Goal: Task Accomplishment & Management: Complete application form

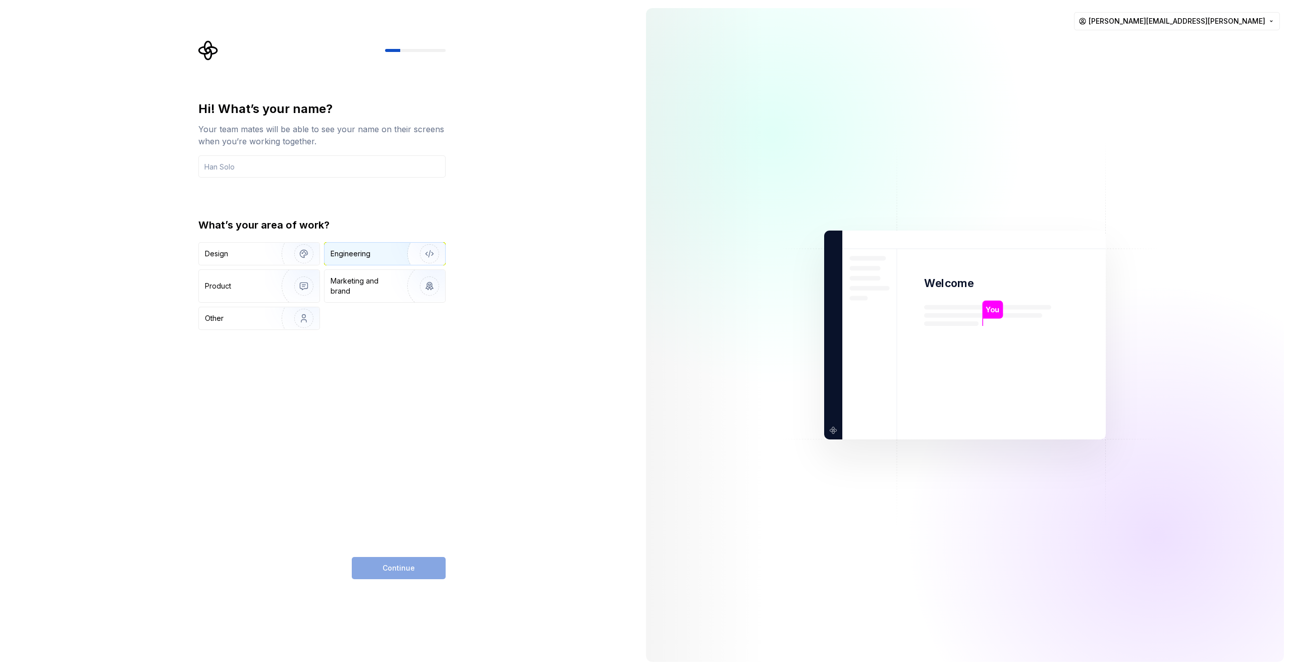
click at [369, 258] on div "Engineering" at bounding box center [351, 254] width 40 height 10
click at [281, 168] on input "text" at bounding box center [321, 166] width 247 height 22
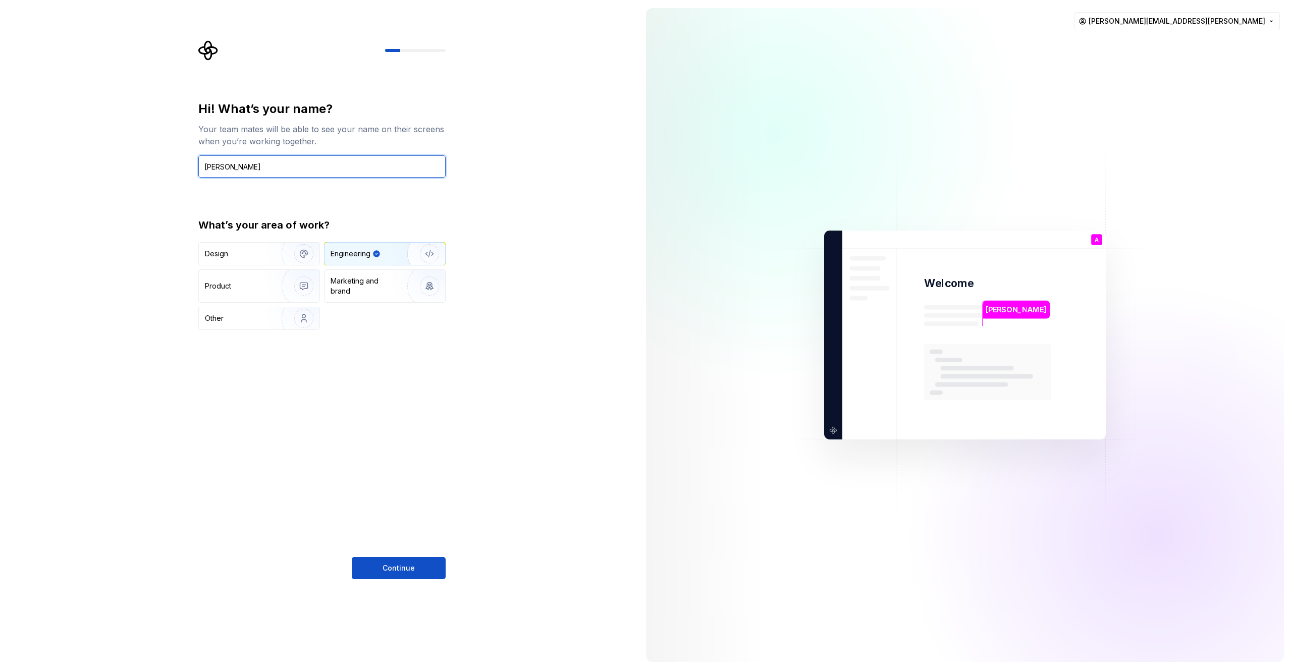
type input "[PERSON_NAME]"
click at [539, 285] on div "Hi! What’s your name? Your team mates will be able to see your name on their sc…" at bounding box center [319, 335] width 638 height 670
click at [393, 566] on span "Continue" at bounding box center [399, 568] width 32 height 10
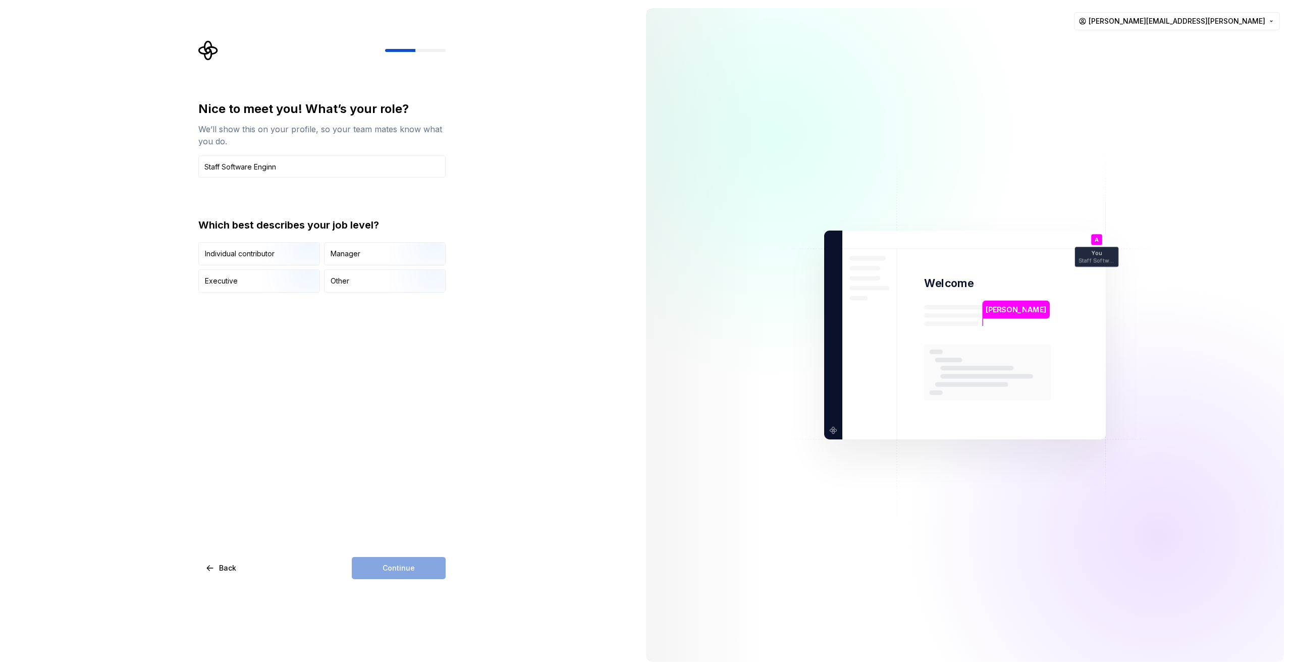
type input "Staff Software Engin"
type input "S"
click at [378, 353] on div "Nice to meet you! What’s your role? We’ll show this on your profile, so your te…" at bounding box center [321, 340] width 247 height 478
click at [258, 253] on div "Individual contributor" at bounding box center [240, 254] width 70 height 10
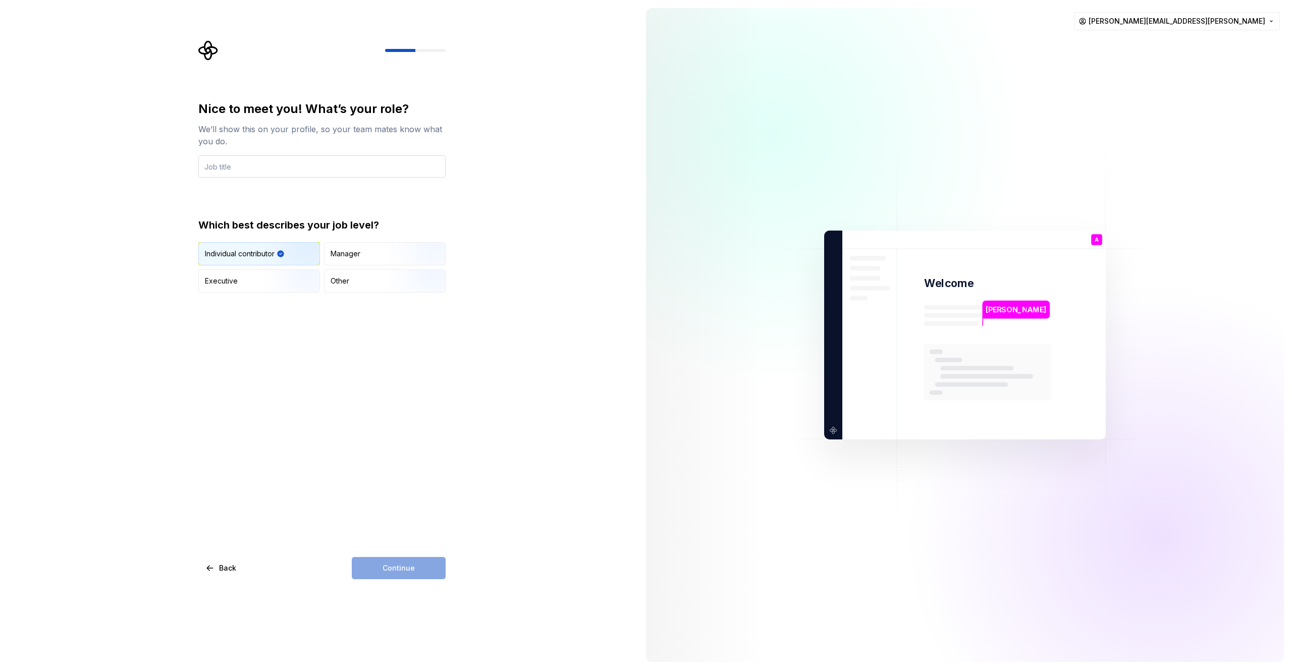
click at [272, 156] on input "text" at bounding box center [321, 166] width 247 height 22
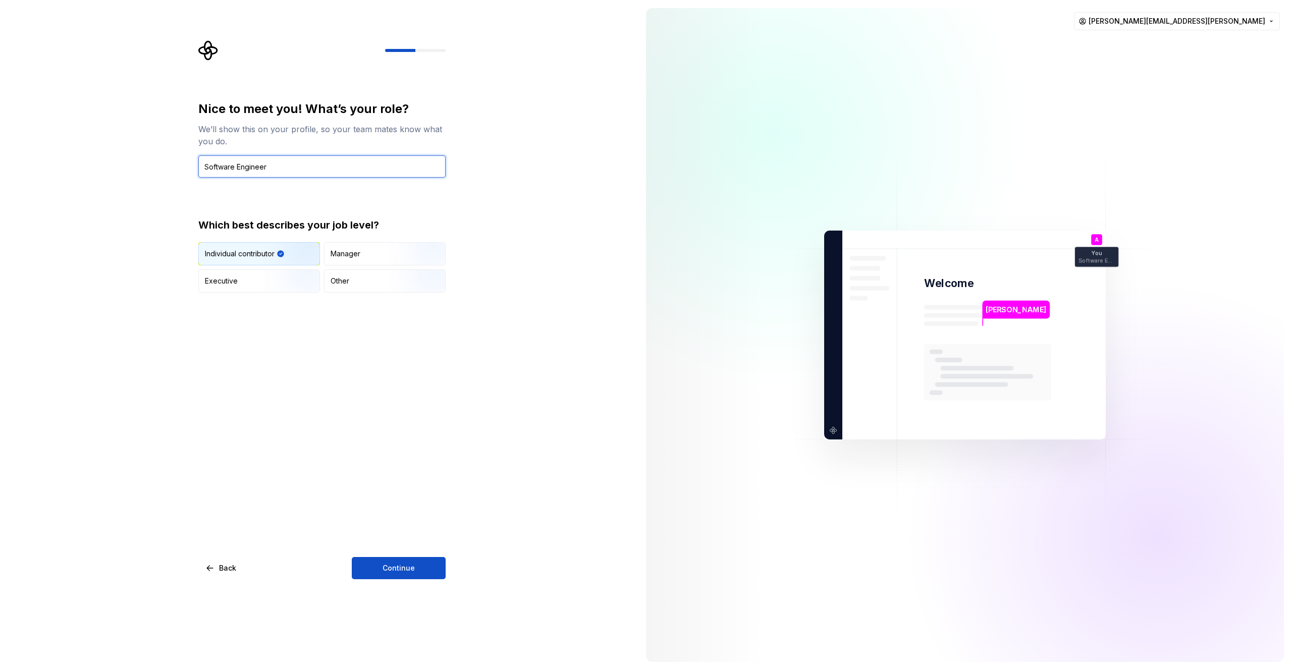
type input "Software Engineer"
drag, startPoint x: 660, startPoint y: 246, endPoint x: 655, endPoint y: 256, distance: 11.3
click at [660, 245] on div at bounding box center [706, 335] width 121 height 654
click at [425, 562] on button "Continue" at bounding box center [399, 568] width 94 height 22
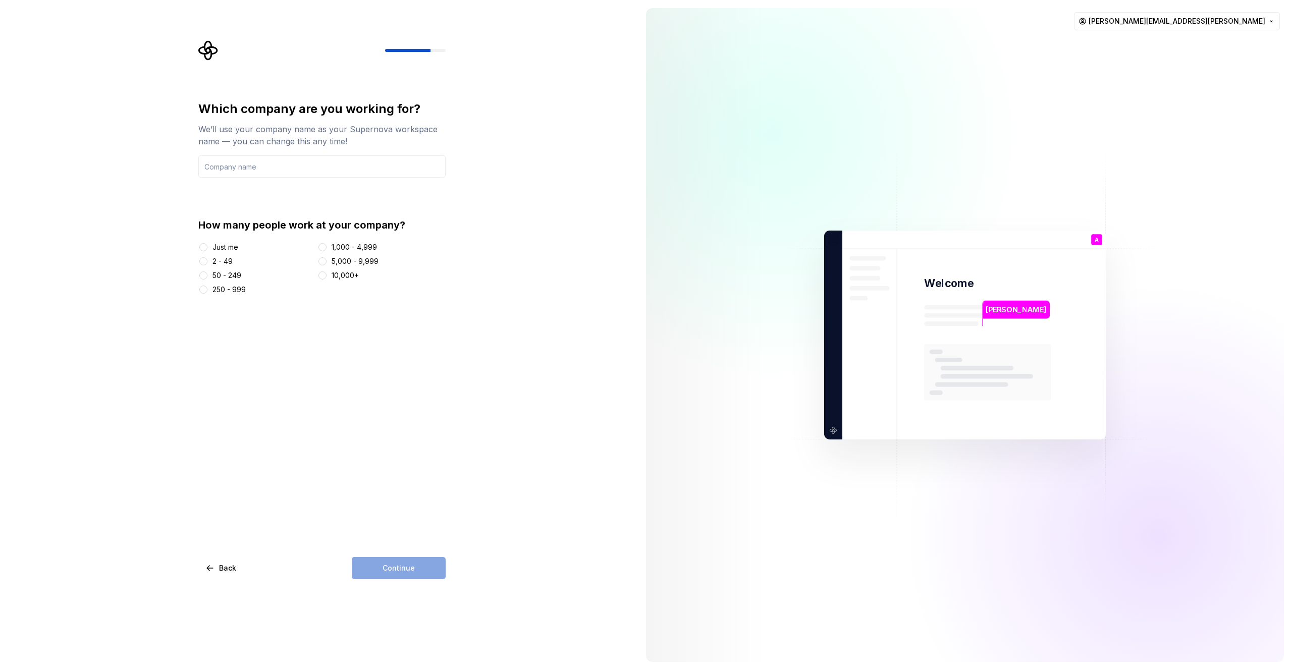
click at [839, 234] on div at bounding box center [833, 239] width 11 height 11
click at [375, 168] on input "text" at bounding box center [321, 166] width 247 height 22
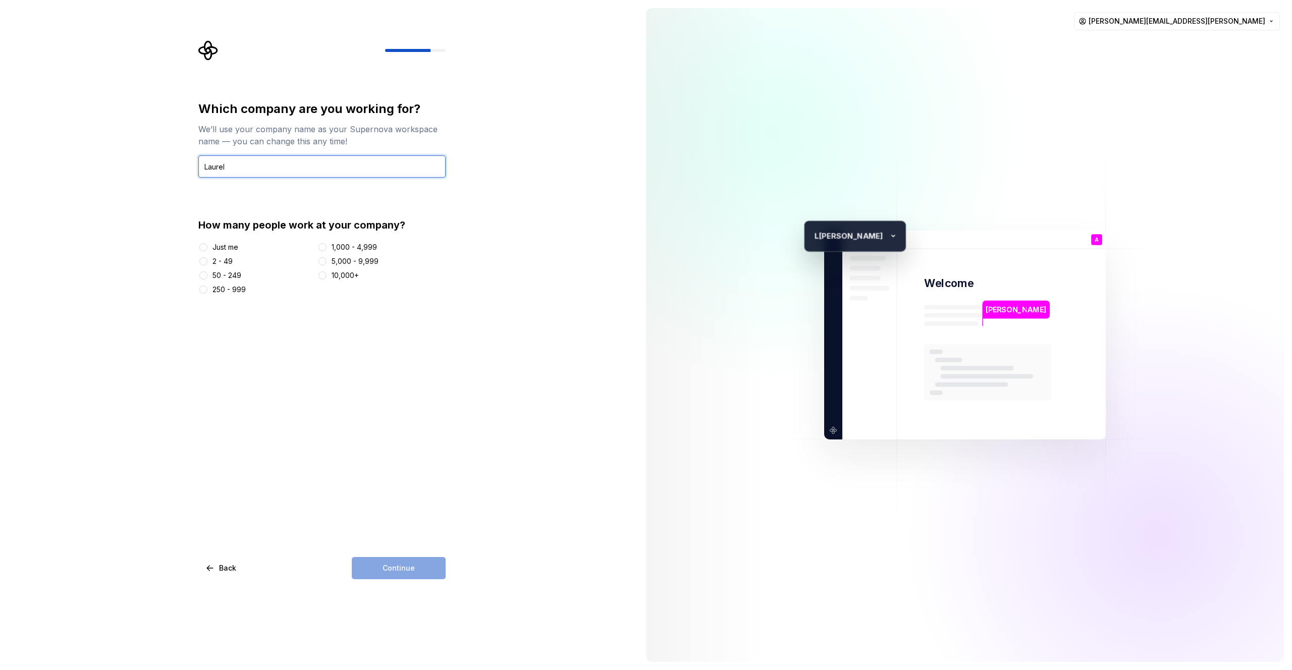
type input "Laurel"
click at [204, 273] on button "50 - 249" at bounding box center [203, 275] width 8 height 8
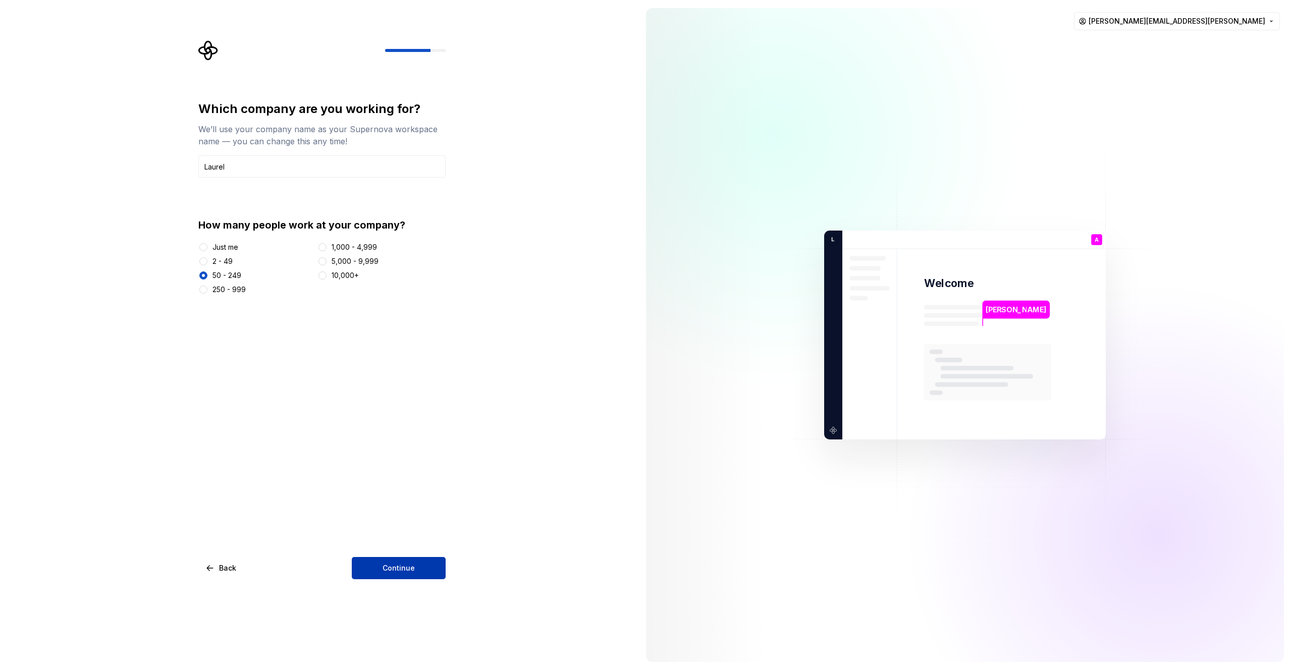
click at [381, 565] on button "Continue" at bounding box center [399, 568] width 94 height 22
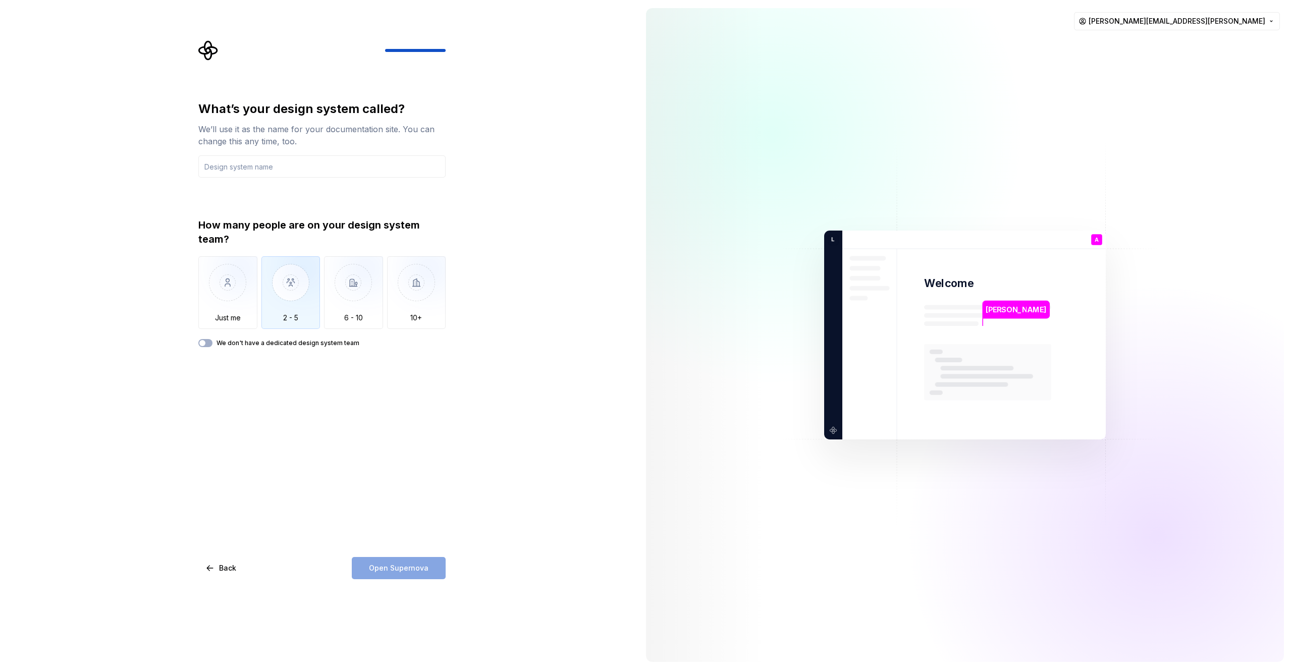
click at [292, 274] on img "button" at bounding box center [290, 290] width 59 height 68
click at [275, 167] on input "text" at bounding box center [321, 166] width 247 height 22
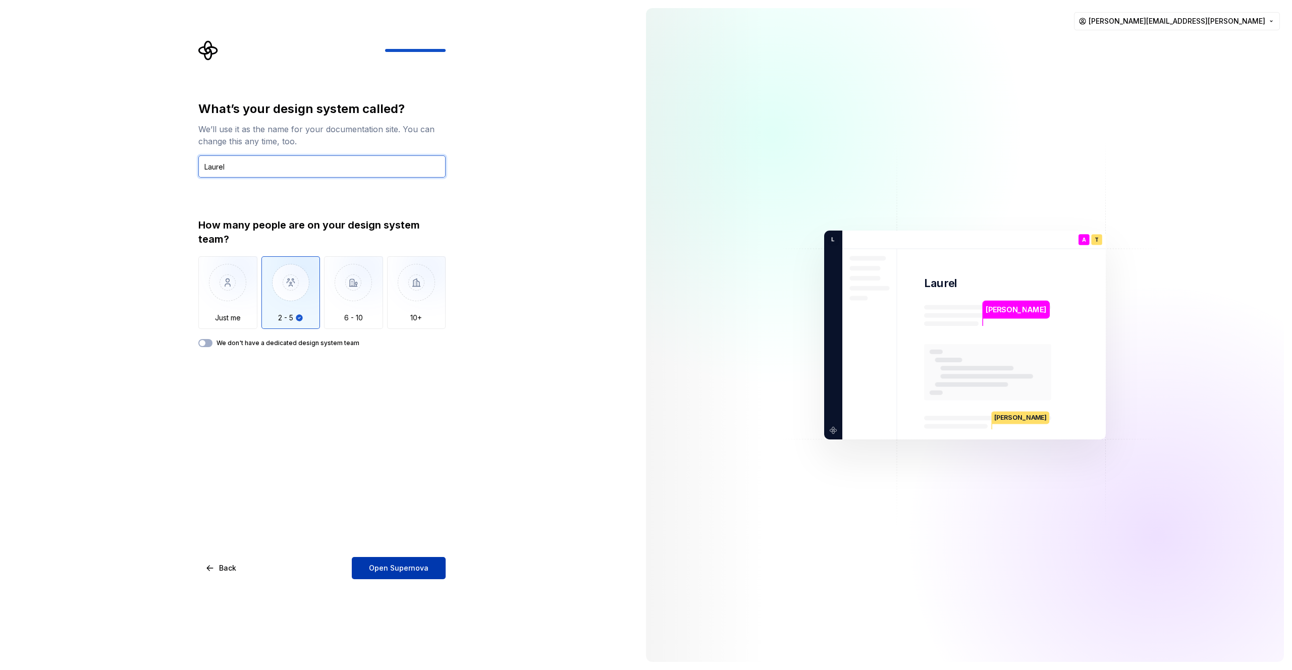
type input "Laurel"
click at [410, 566] on span "Open Supernova" at bounding box center [399, 568] width 60 height 10
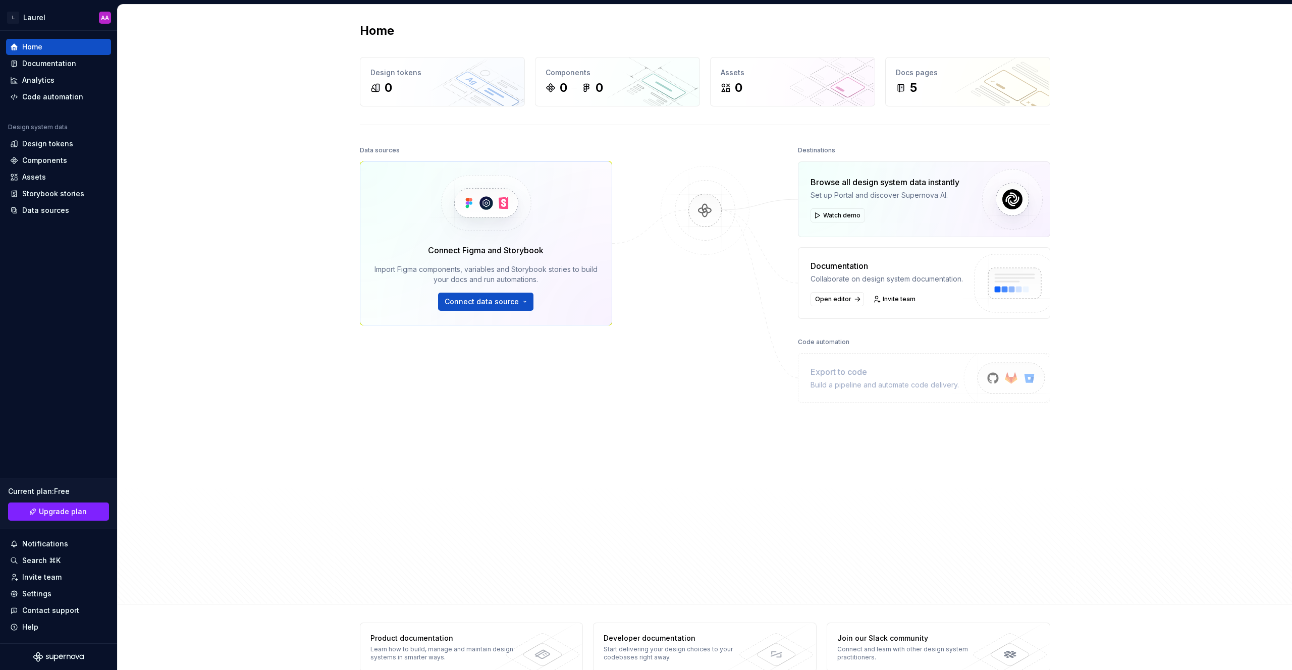
drag, startPoint x: 195, startPoint y: 77, endPoint x: 200, endPoint y: 79, distance: 6.1
click at [195, 77] on div "Home Design tokens 0 Components 0 0 Assets 0 Docs pages 5 Data sources Connect …" at bounding box center [705, 305] width 1174 height 600
click at [57, 581] on div "Invite team" at bounding box center [41, 577] width 39 height 10
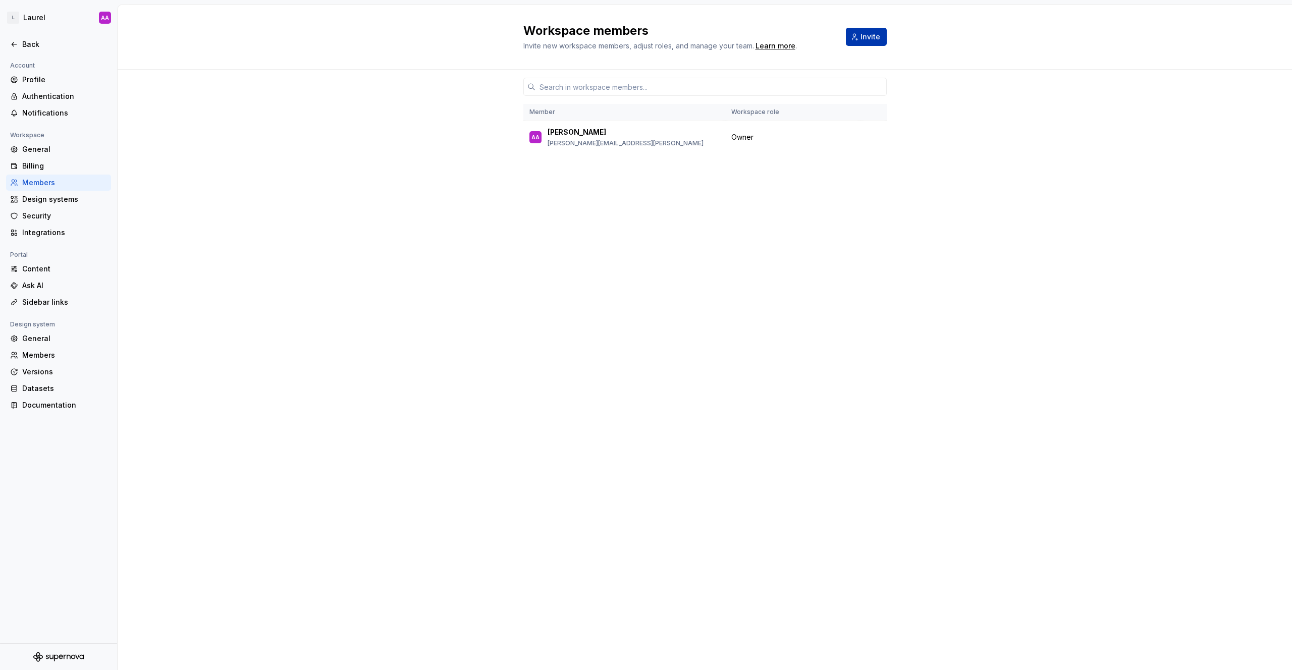
click at [854, 40] on button "Invite" at bounding box center [866, 37] width 41 height 18
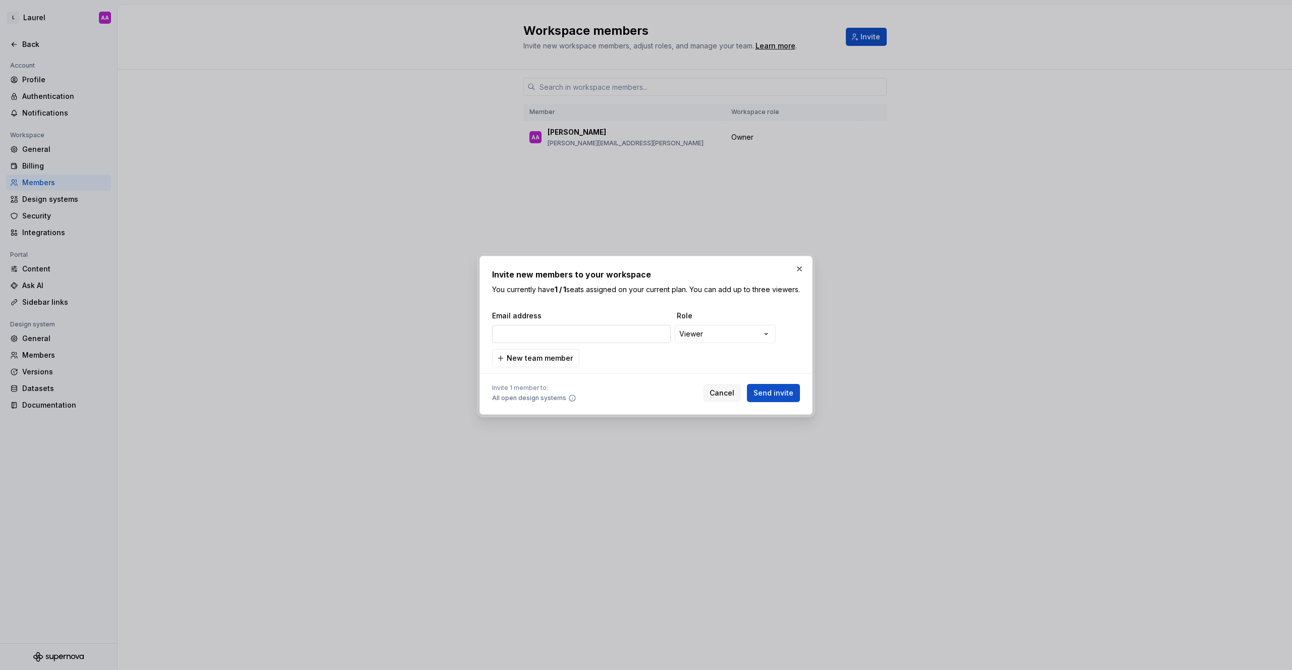
click at [585, 339] on input "email" at bounding box center [581, 334] width 179 height 18
click at [726, 336] on div "**********" at bounding box center [646, 335] width 1292 height 670
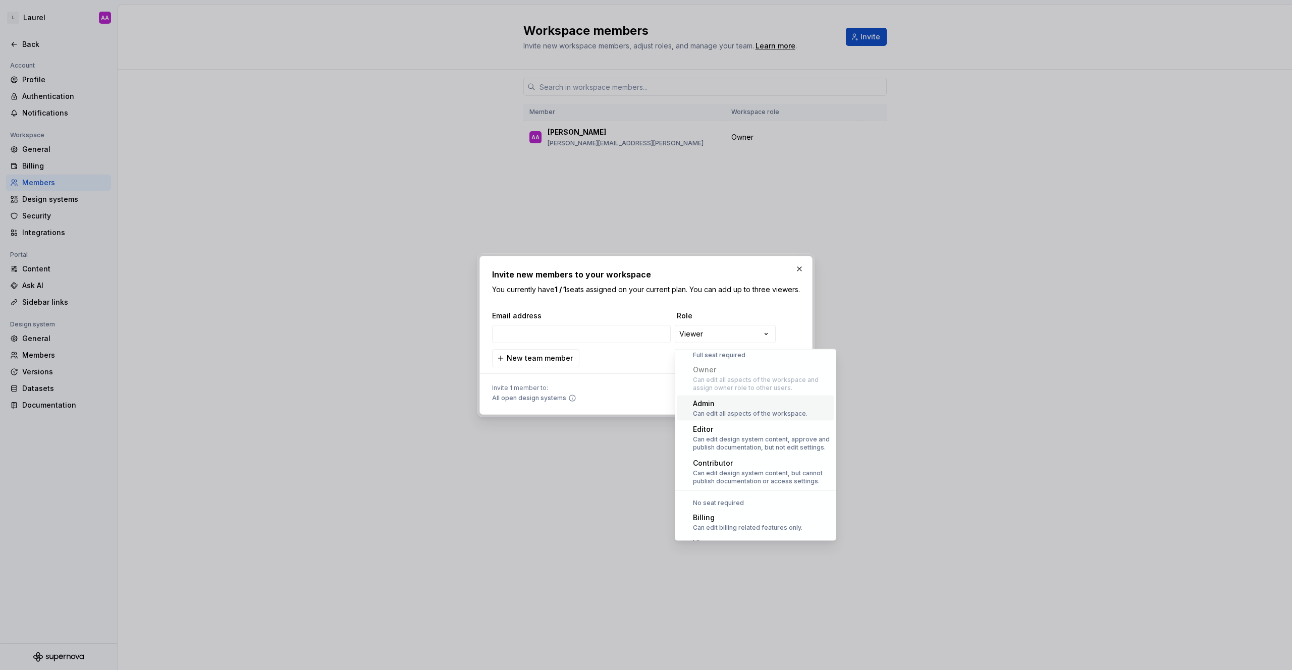
scroll to position [6, 0]
select select "*******"
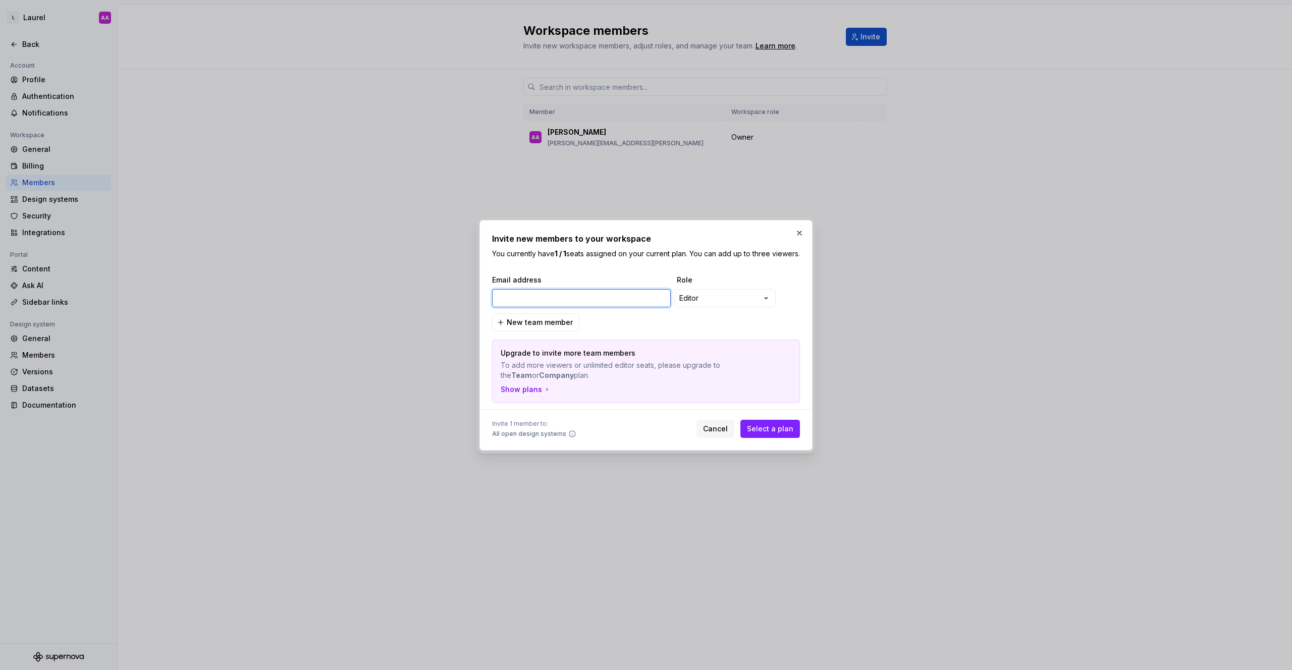
click at [597, 296] on input "email" at bounding box center [581, 298] width 179 height 18
click at [525, 393] on div "Show plans" at bounding box center [526, 390] width 50 height 10
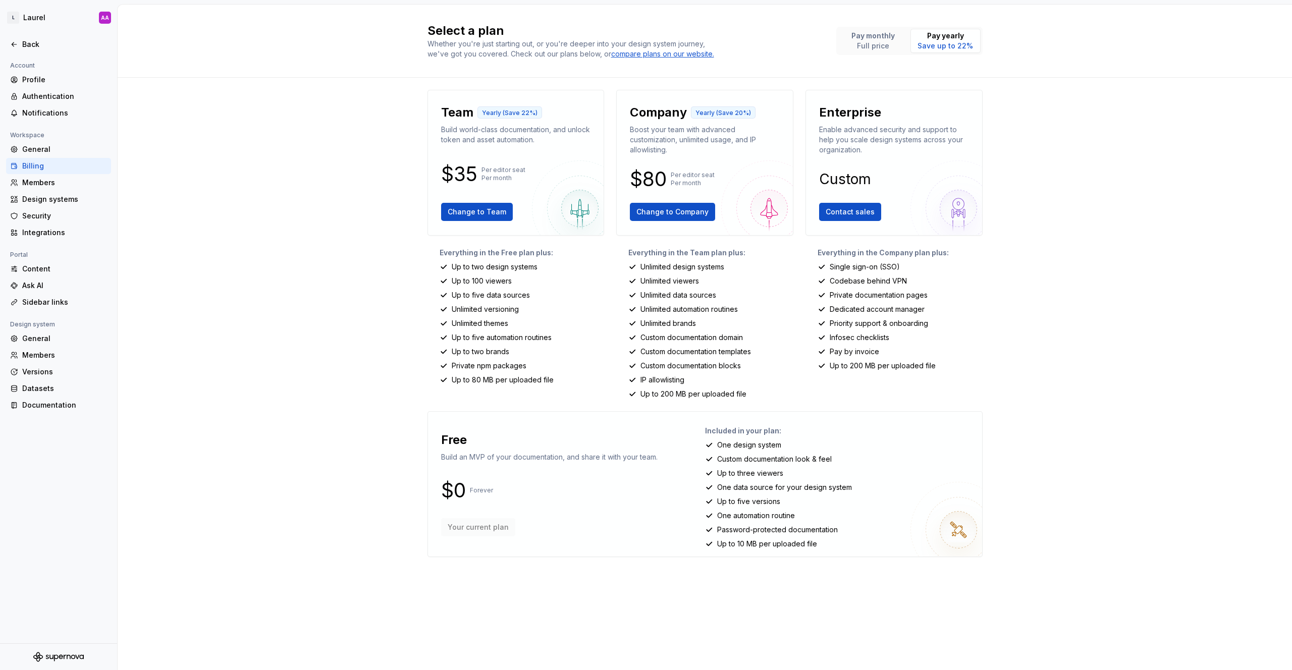
click at [253, 129] on div "Select a plan Whether you're just starting out, or you're deeper into your desi…" at bounding box center [705, 338] width 1174 height 666
click at [879, 38] on p "Pay monthly" at bounding box center [872, 36] width 43 height 10
click at [950, 51] on button "Pay yearly Save up to 22%" at bounding box center [945, 41] width 70 height 24
click at [885, 41] on p "Full price" at bounding box center [872, 46] width 43 height 10
click at [959, 50] on p "Save up to 22%" at bounding box center [945, 46] width 56 height 10
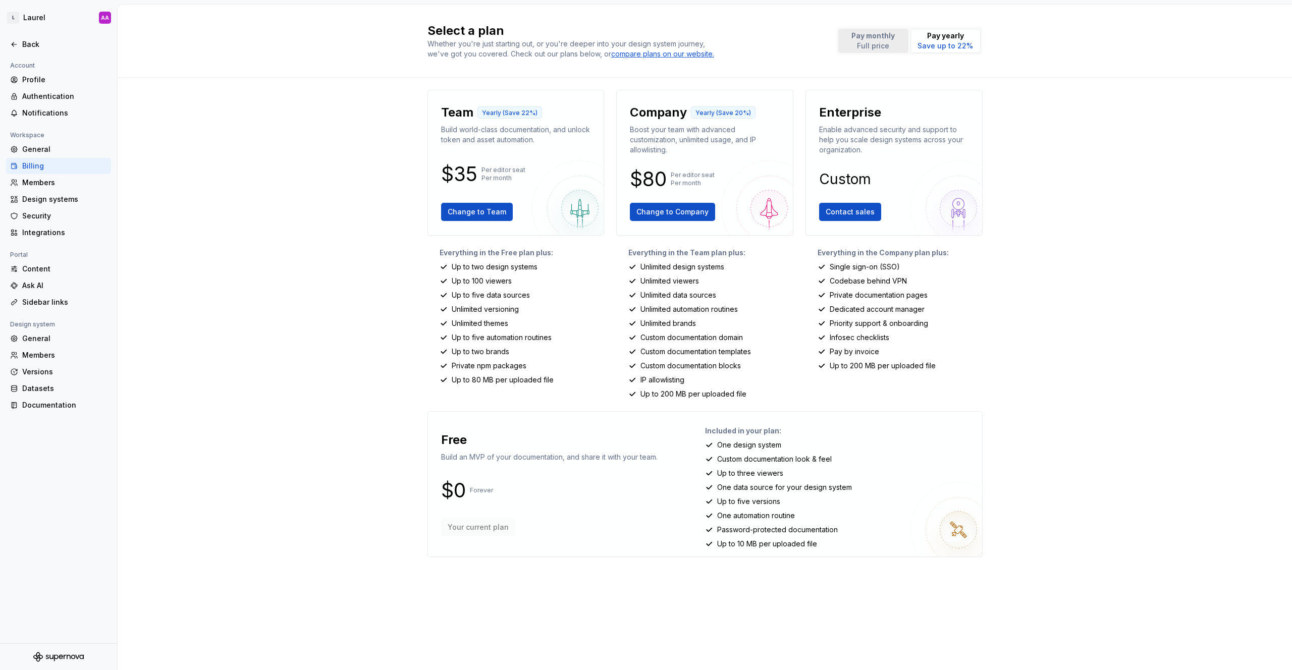
click at [880, 42] on p "Full price" at bounding box center [872, 46] width 43 height 10
click at [927, 41] on p "Save up to 22%" at bounding box center [945, 46] width 56 height 10
click at [862, 45] on p "Full price" at bounding box center [872, 46] width 43 height 10
click at [838, 29] on button "Pay monthly Full price" at bounding box center [873, 41] width 70 height 24
click at [337, 107] on div "Select a plan Whether you're just starting out, or you're deeper into your desi…" at bounding box center [705, 338] width 1174 height 666
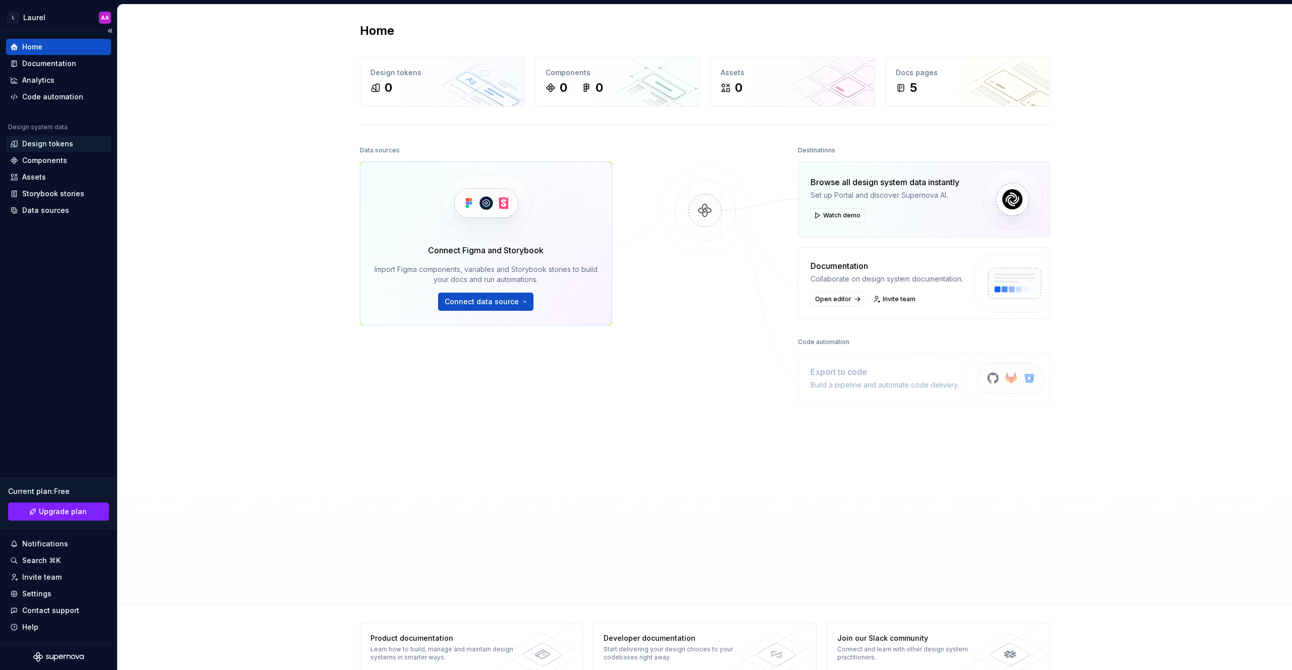
click at [52, 143] on div "Design tokens" at bounding box center [47, 144] width 51 height 10
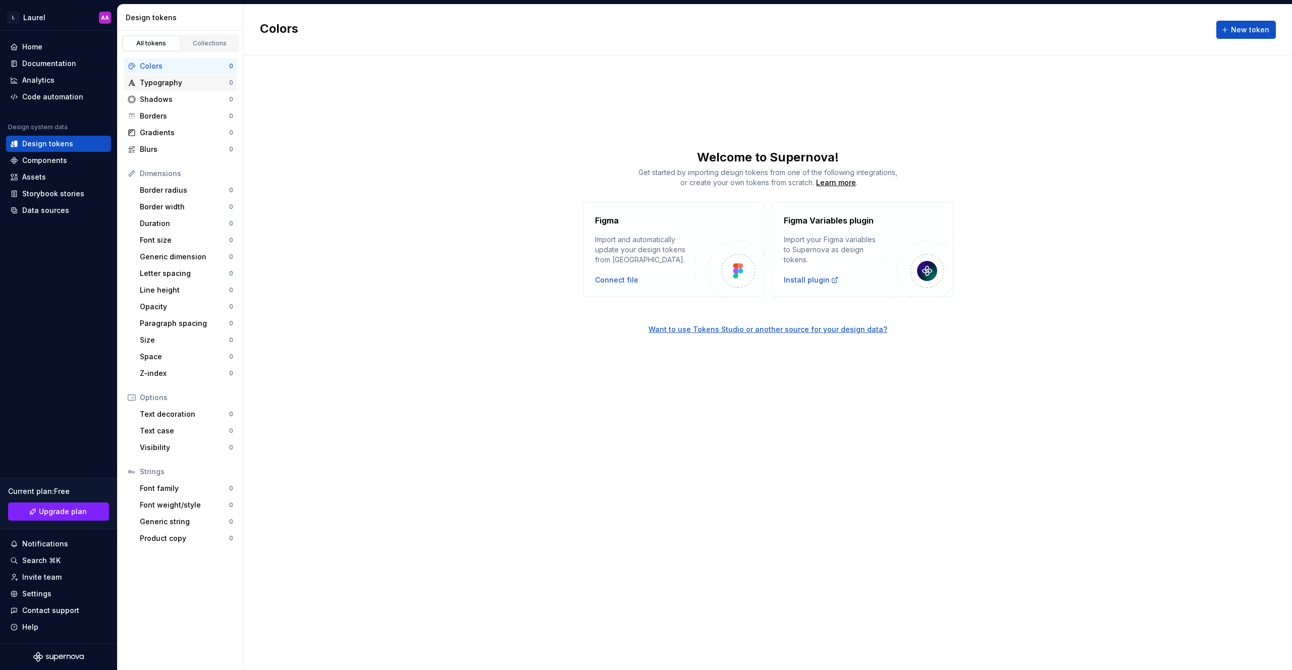
click at [175, 83] on div "Typography" at bounding box center [184, 83] width 89 height 10
click at [179, 368] on div "Z-index 0" at bounding box center [186, 373] width 101 height 16
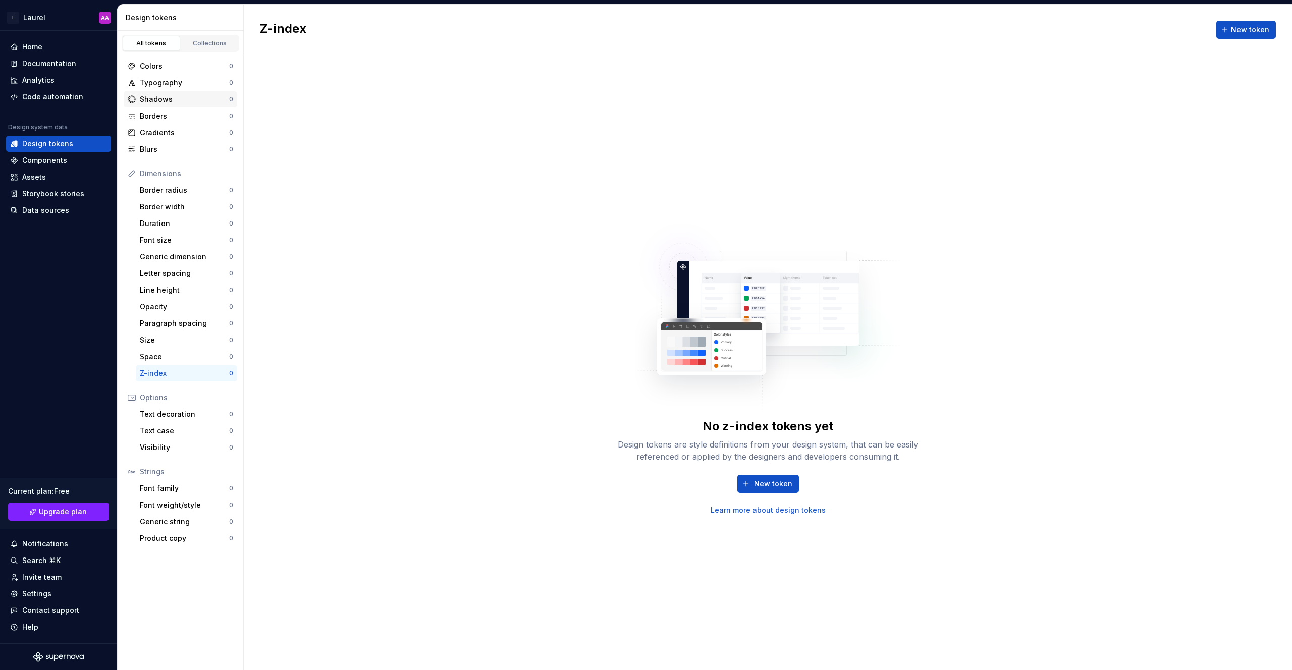
click at [162, 100] on div "Shadows" at bounding box center [184, 99] width 89 height 10
